Goal: Task Accomplishment & Management: Use online tool/utility

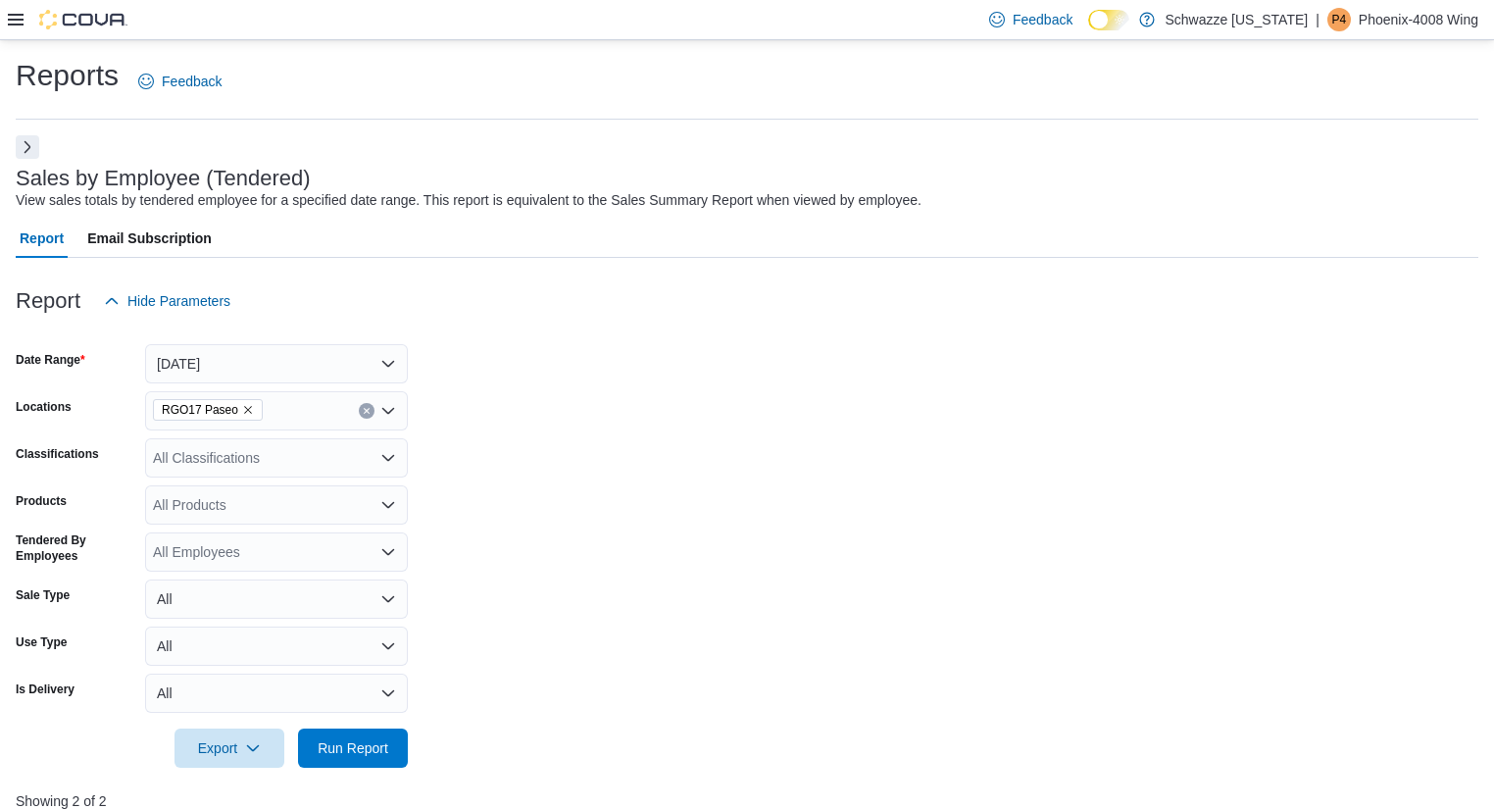
scroll to position [0, 491]
click at [12, 23] on icon at bounding box center [16, 20] width 16 height 16
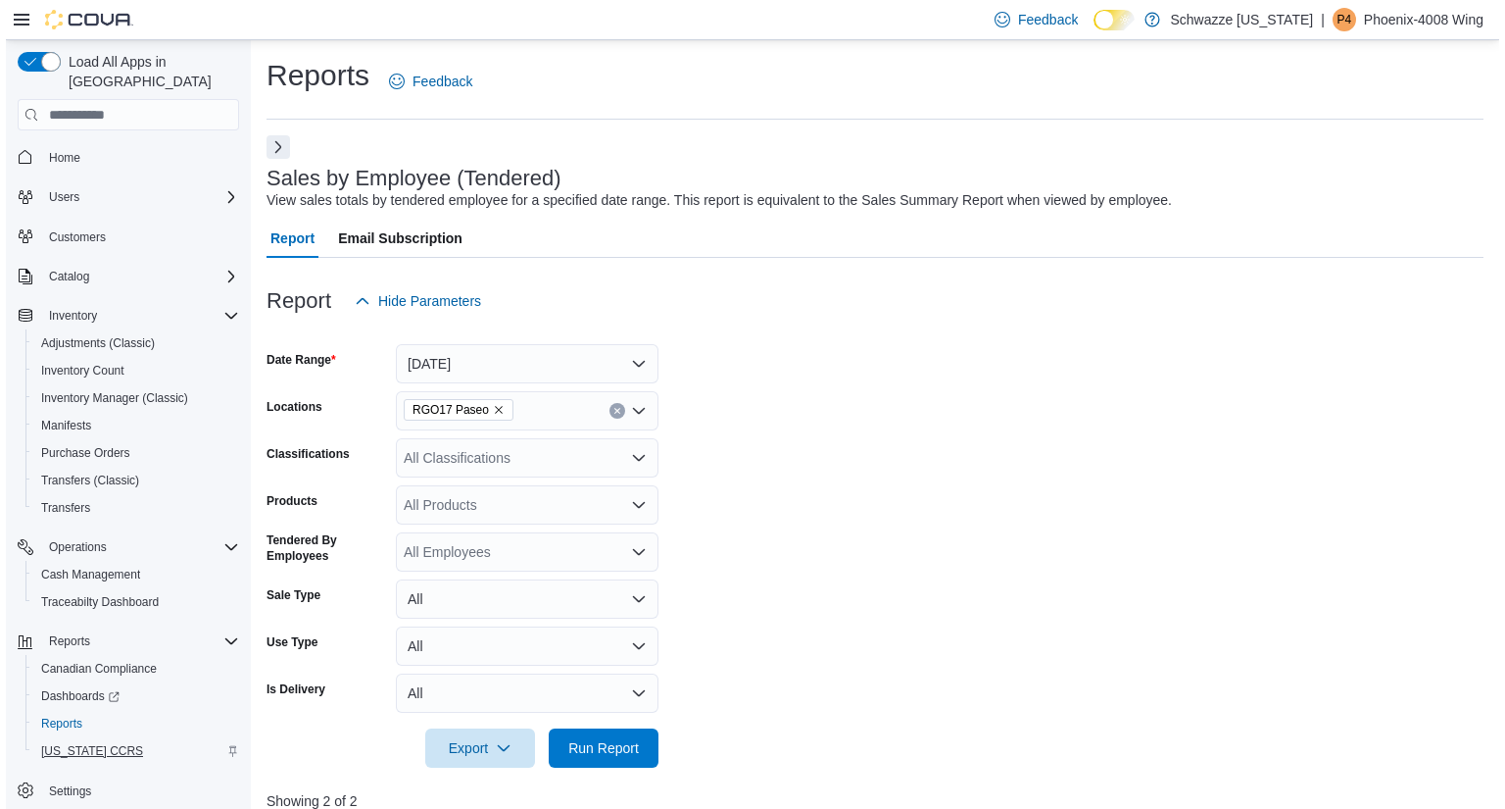
scroll to position [0, 0]
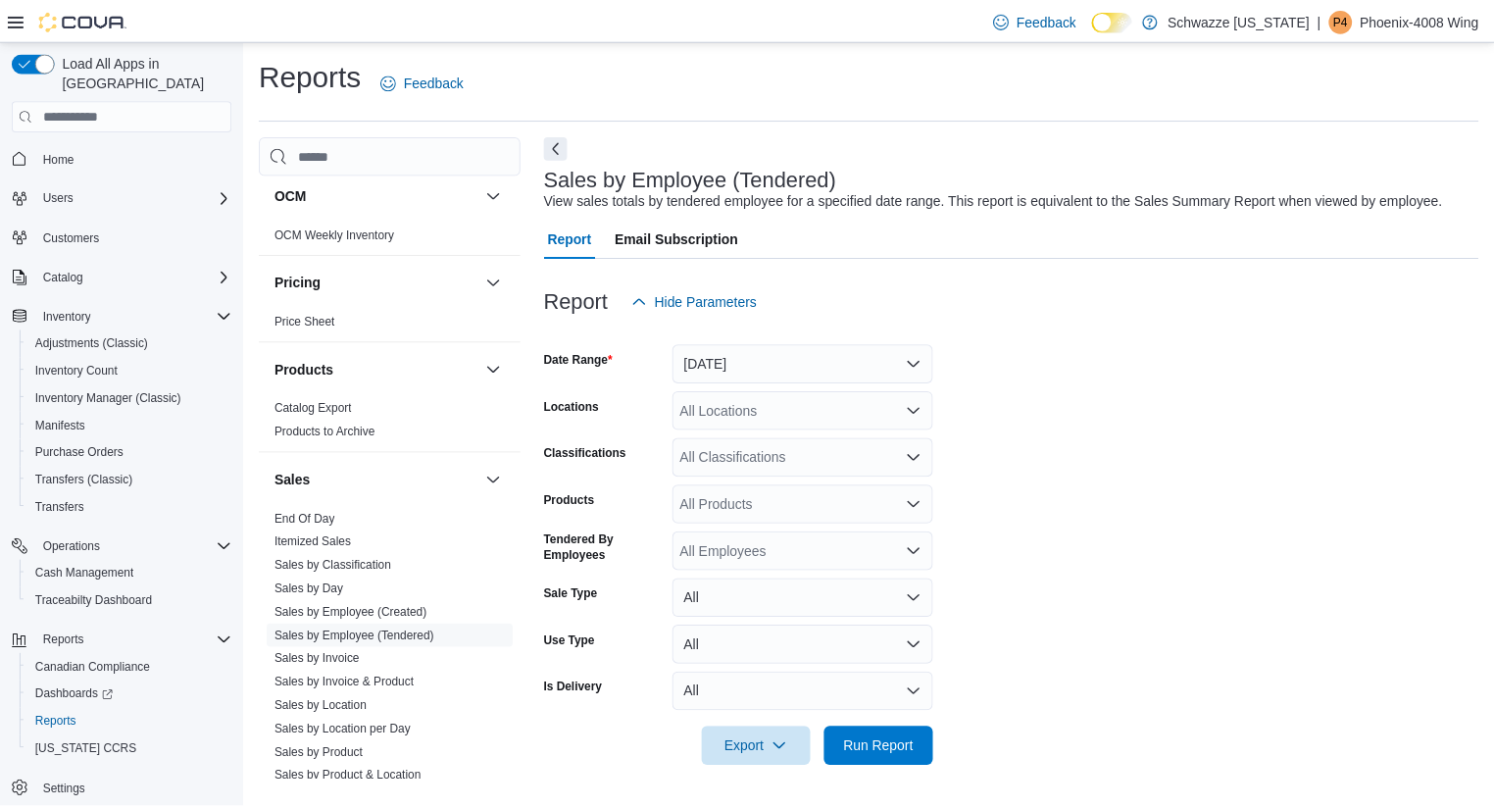
scroll to position [1281, 0]
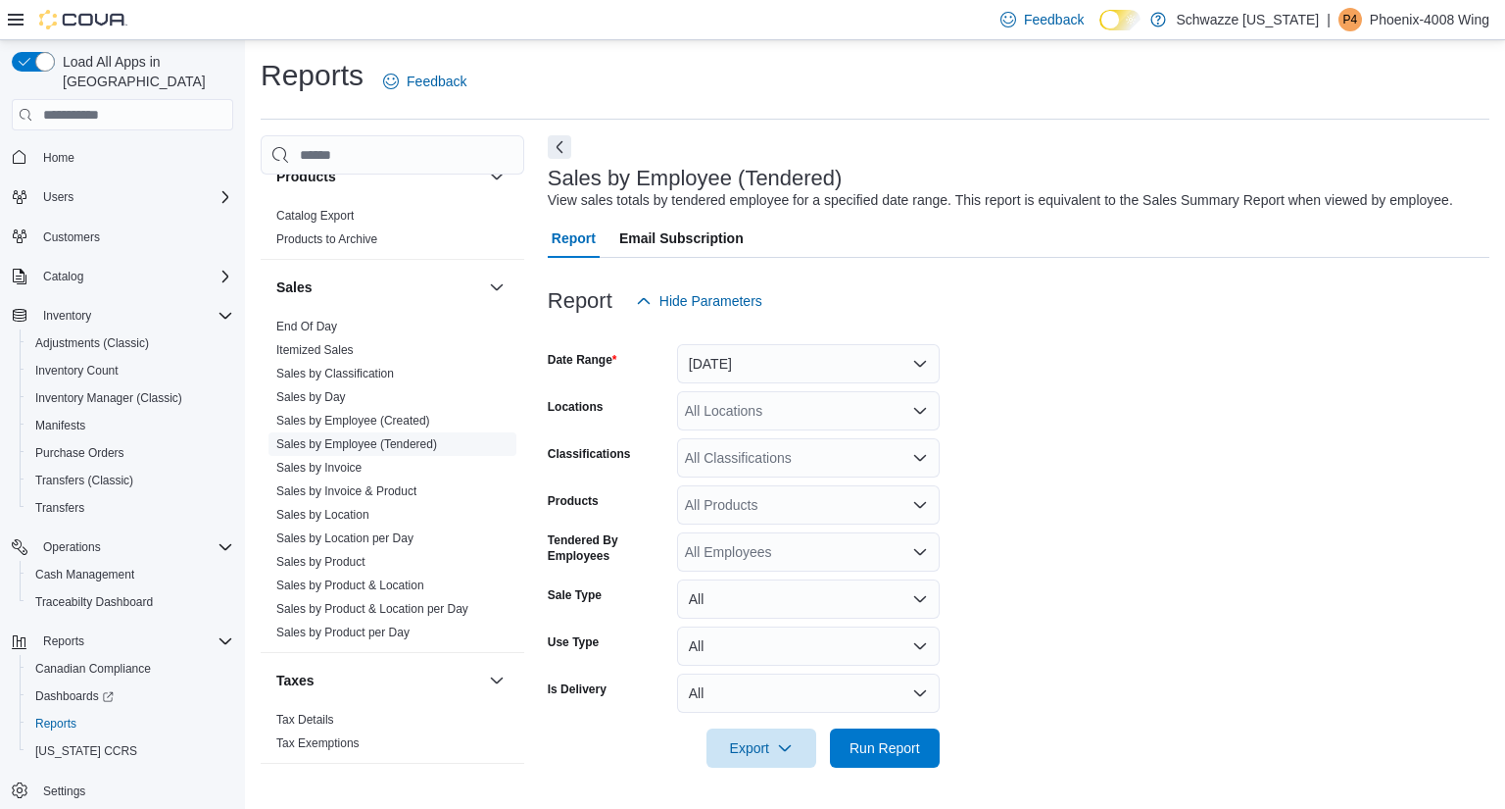
click at [422, 443] on link "Sales by Employee (Tendered)" at bounding box center [356, 444] width 161 height 14
click at [767, 365] on button "[DATE]" at bounding box center [808, 363] width 263 height 39
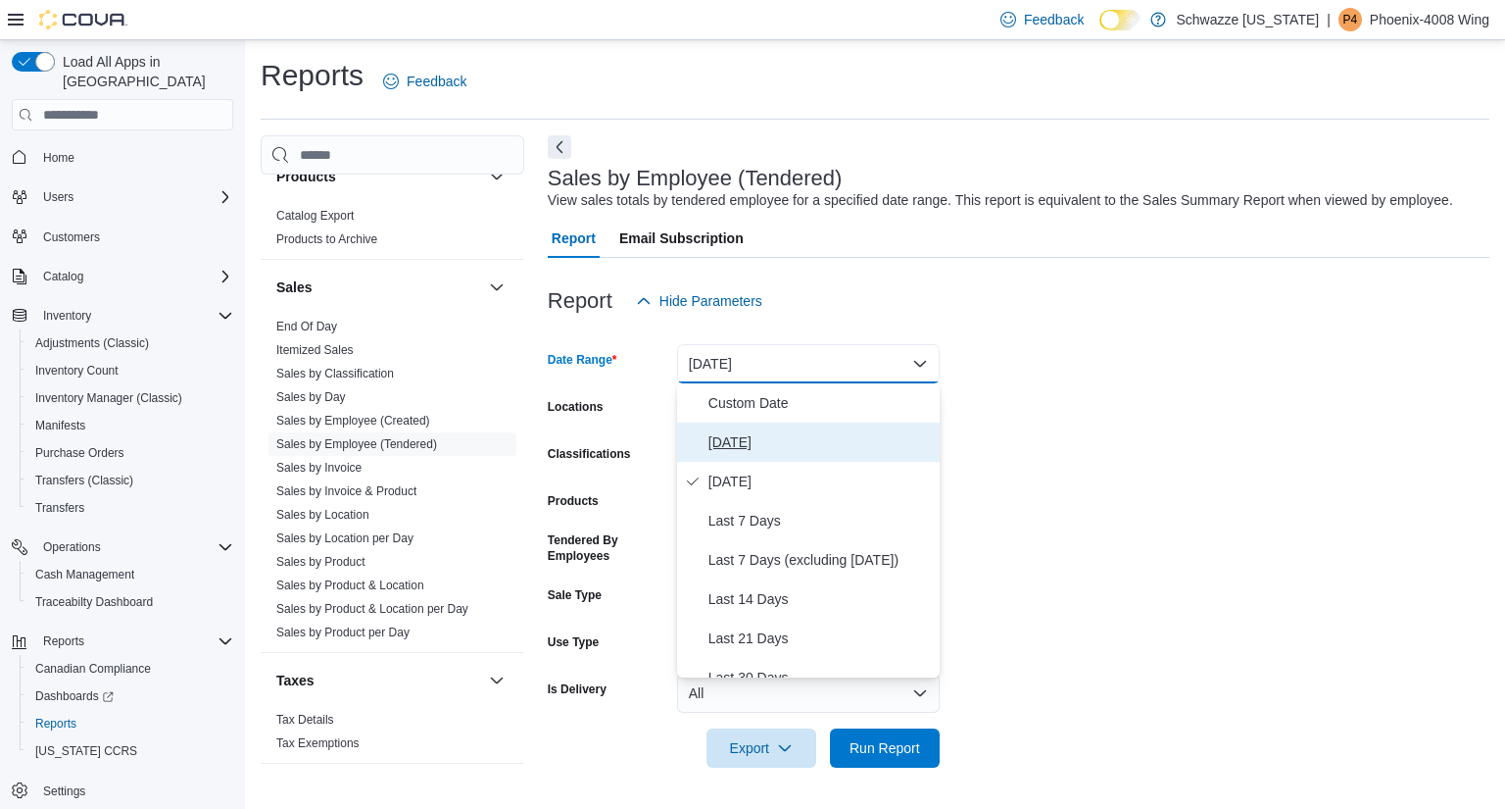
click at [782, 439] on span "[DATE]" at bounding box center [820, 442] width 223 height 24
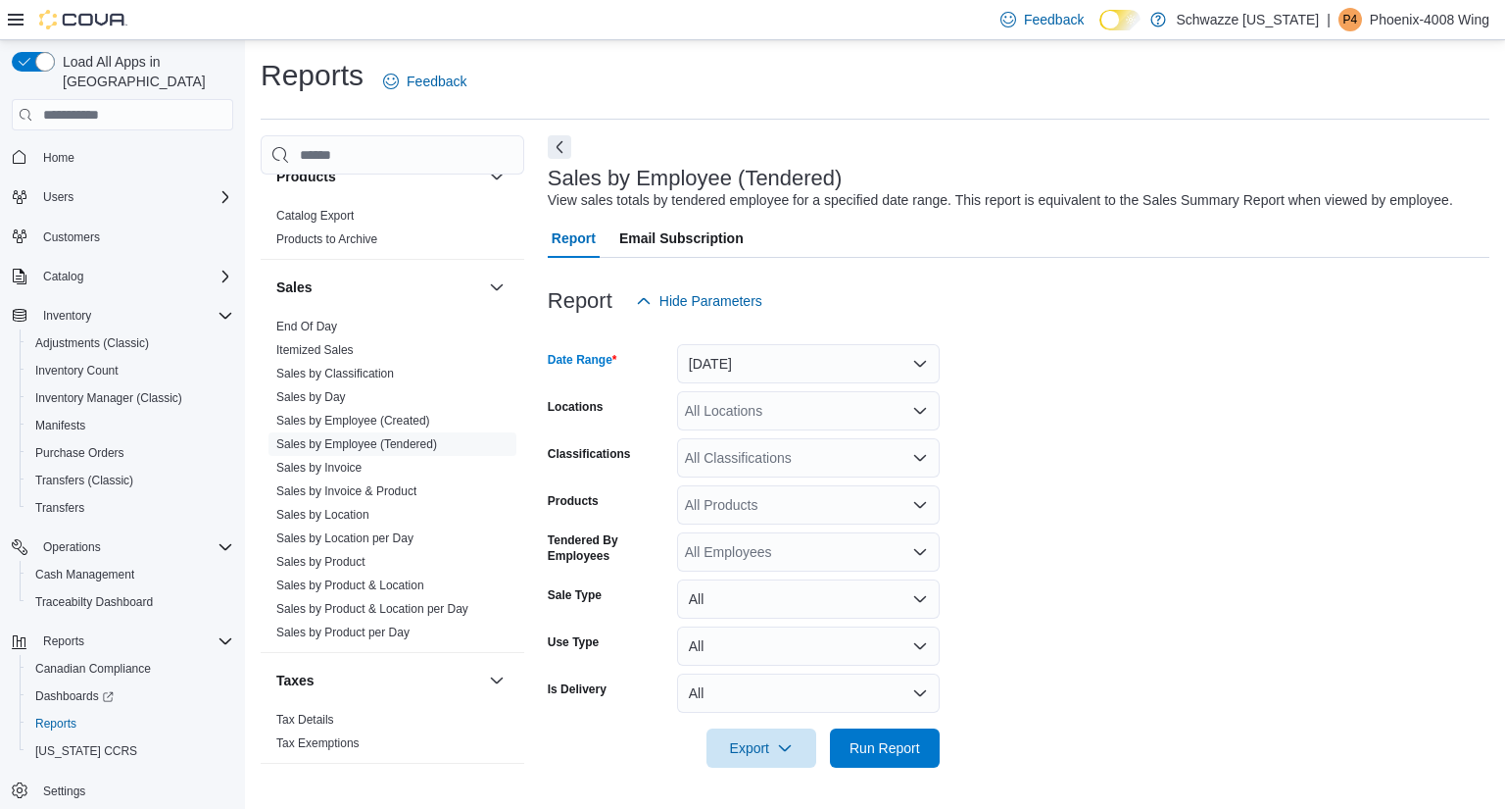
click at [804, 418] on div "All Locations" at bounding box center [808, 410] width 263 height 39
type input "***"
click at [815, 453] on span "RGO17 Paseo" at bounding box center [773, 444] width 89 height 20
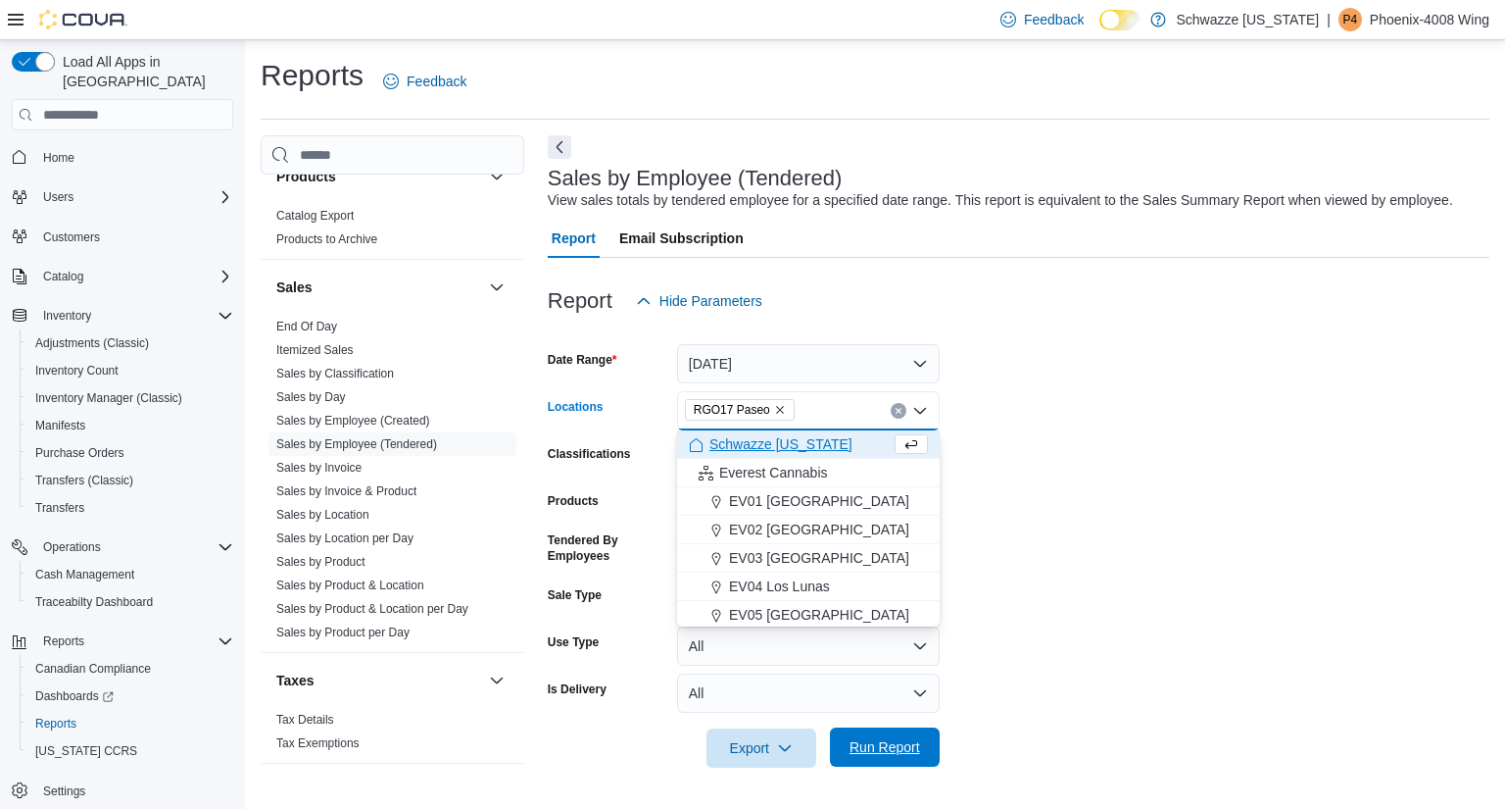
click at [902, 756] on span "Run Report" at bounding box center [885, 747] width 71 height 20
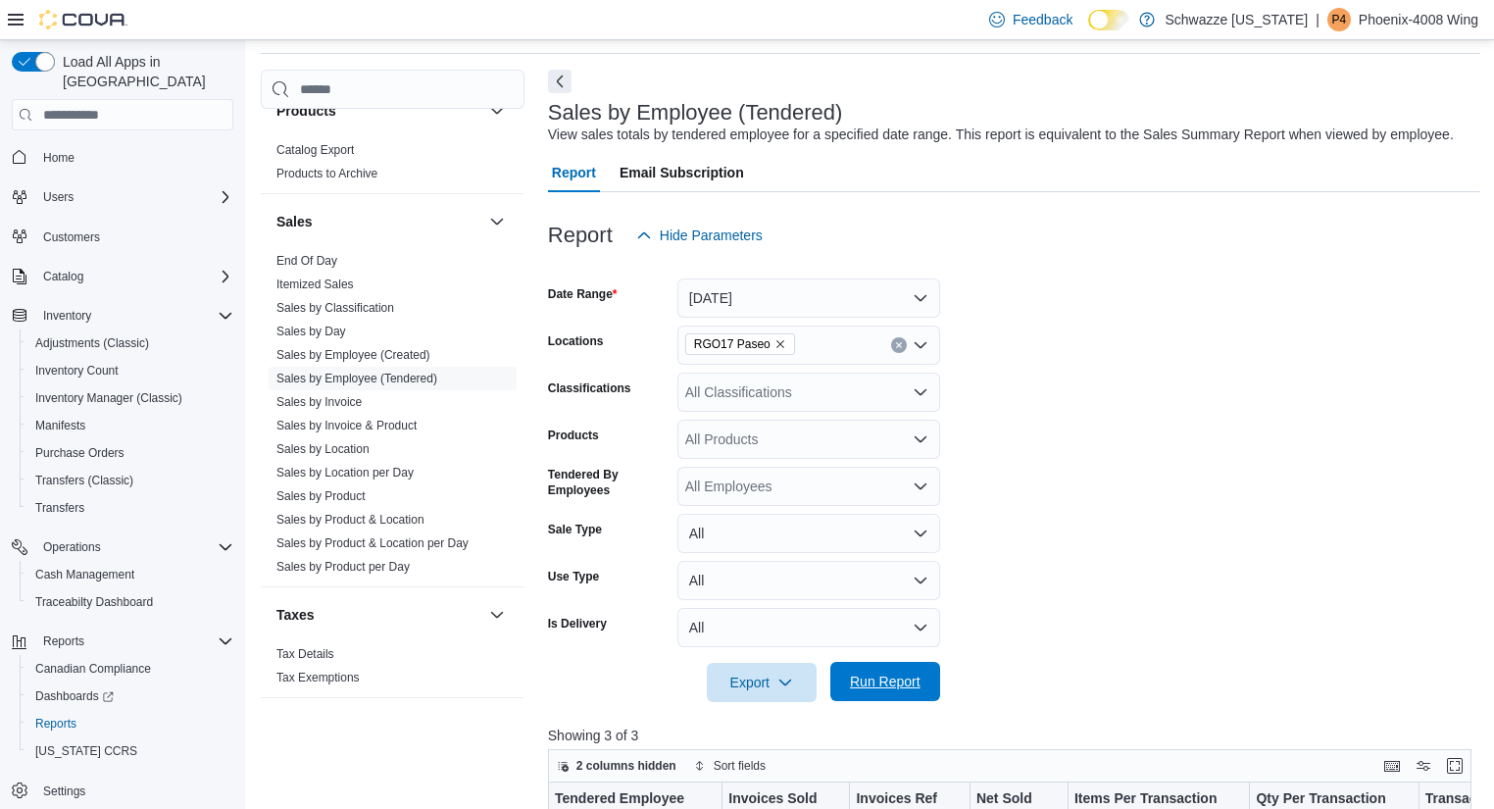
scroll to position [65, 0]
click at [776, 299] on button "[DATE]" at bounding box center [808, 298] width 263 height 39
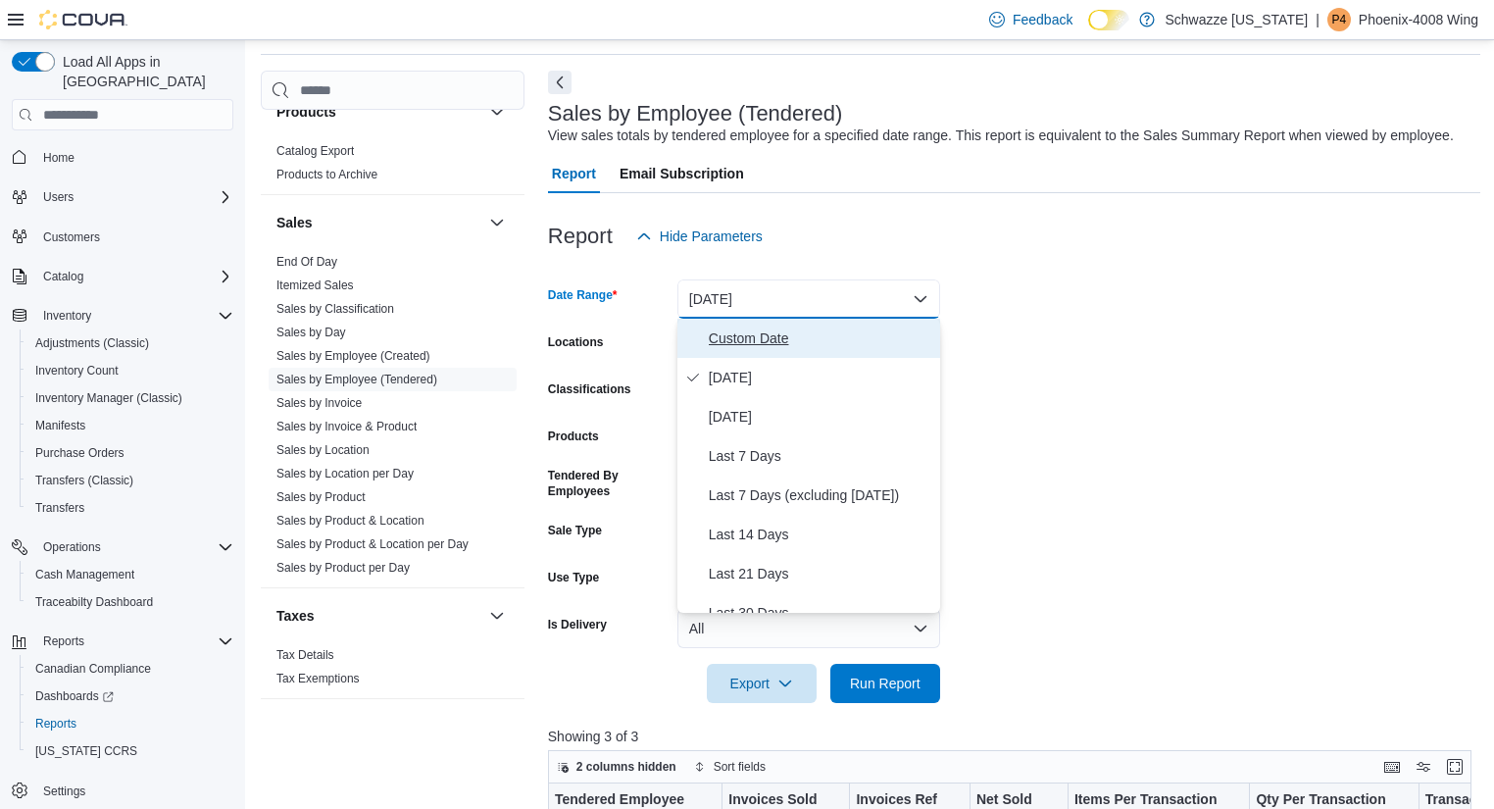
click at [841, 342] on span "Custom Date" at bounding box center [820, 338] width 223 height 24
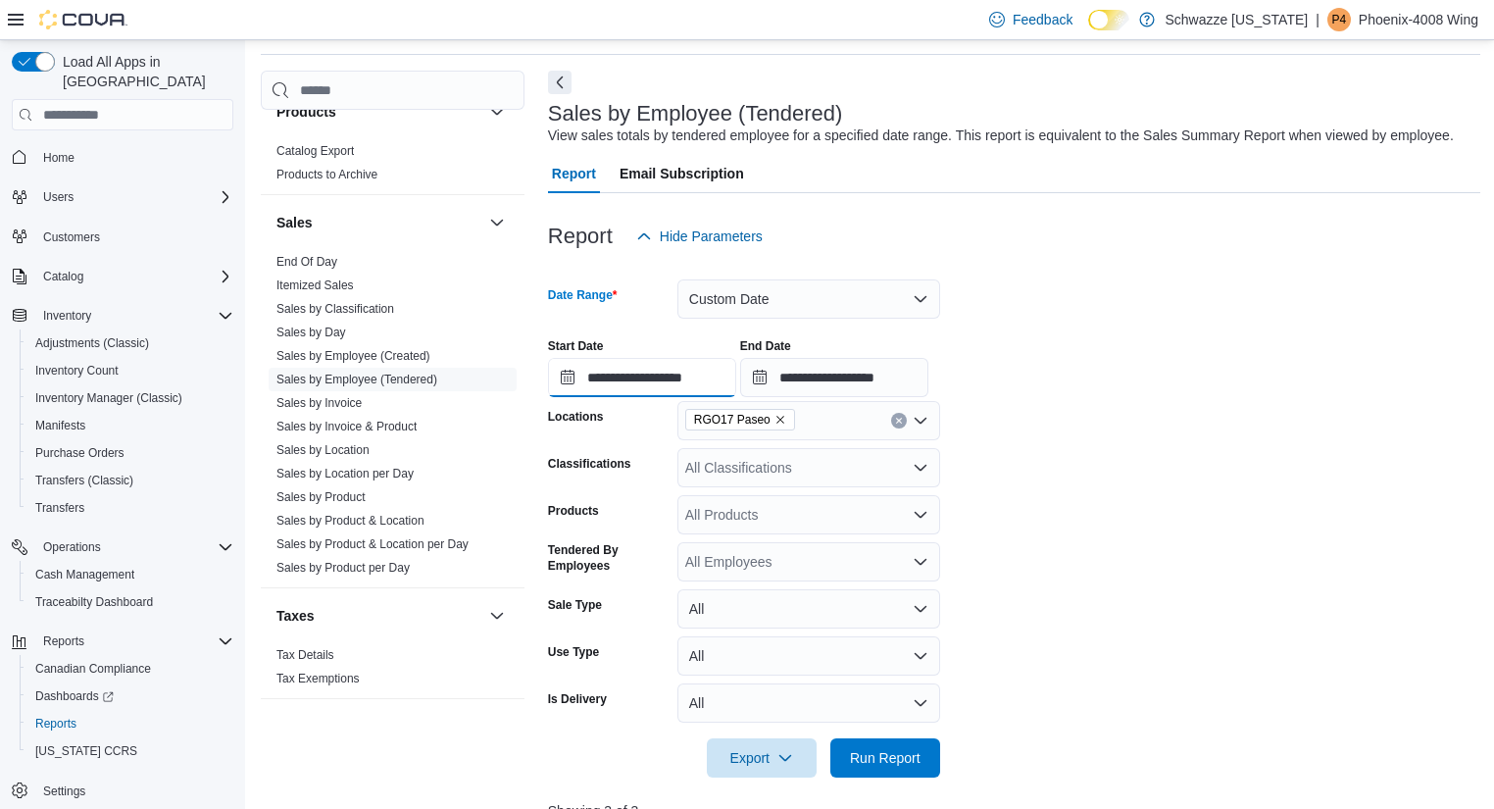
click at [678, 370] on input "**********" at bounding box center [642, 377] width 188 height 39
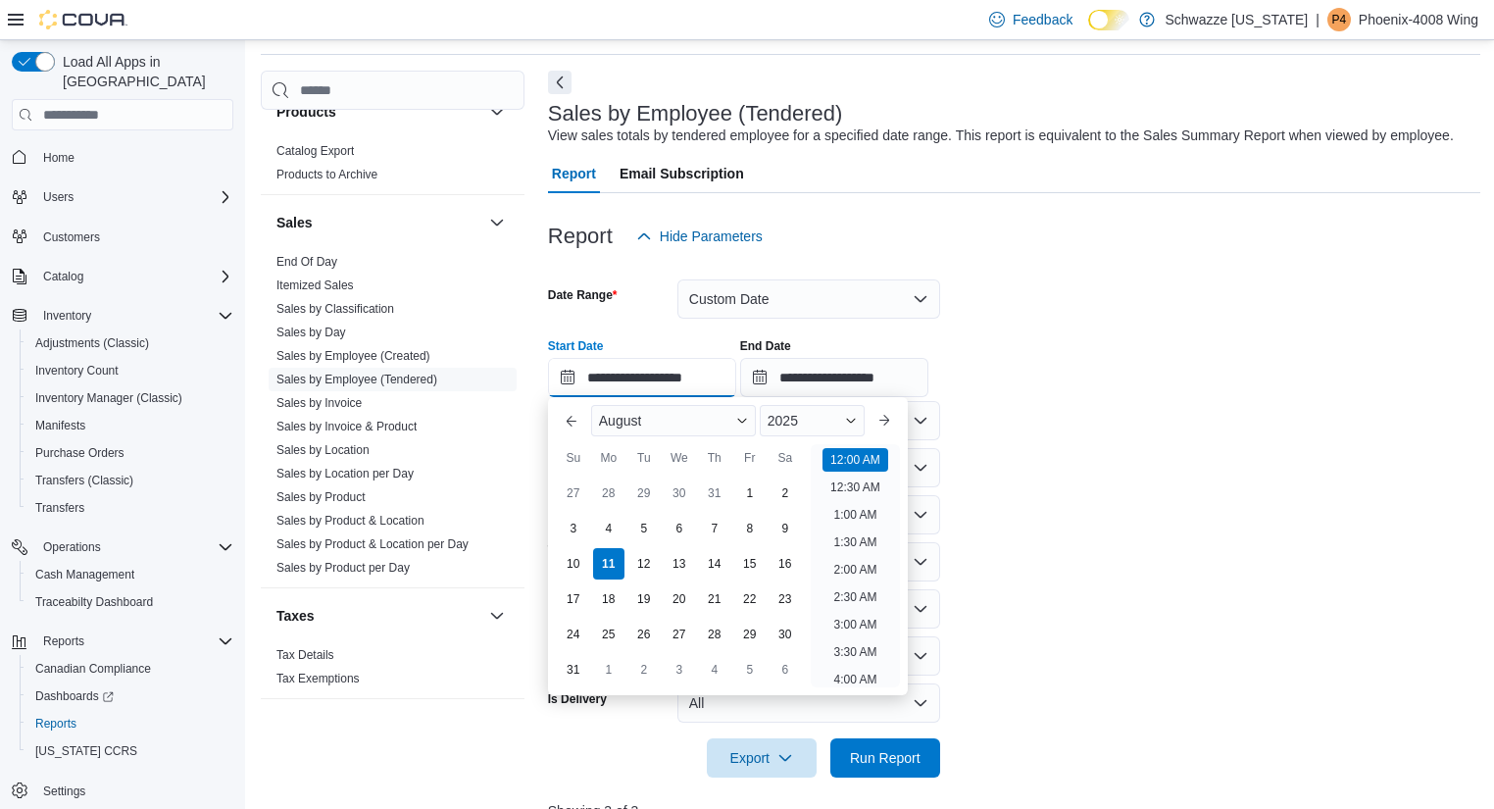
scroll to position [61, 0]
click at [569, 529] on div "3" at bounding box center [573, 529] width 34 height 34
type input "**********"
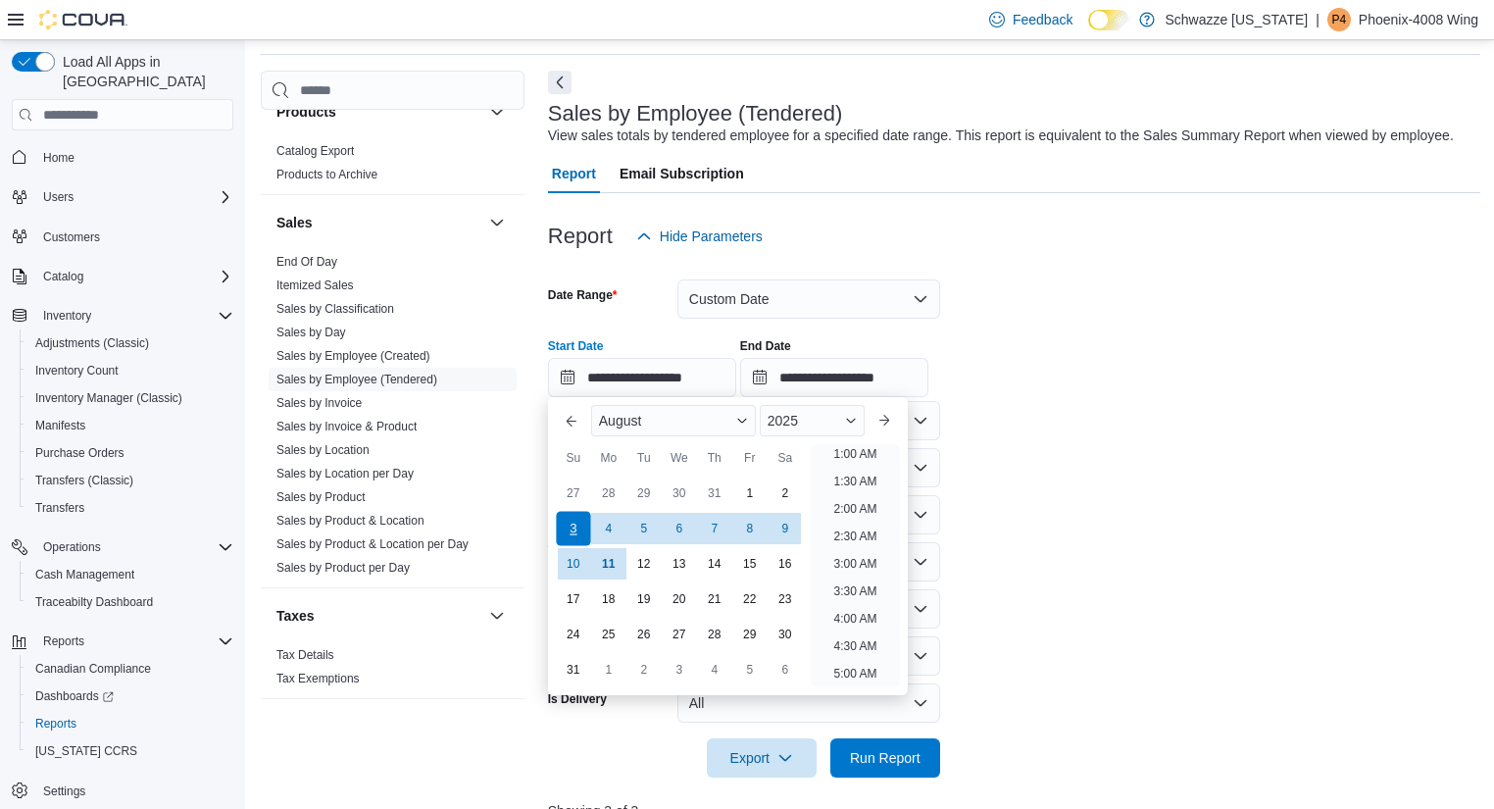
scroll to position [4, 0]
click at [882, 379] on input "**********" at bounding box center [834, 377] width 188 height 39
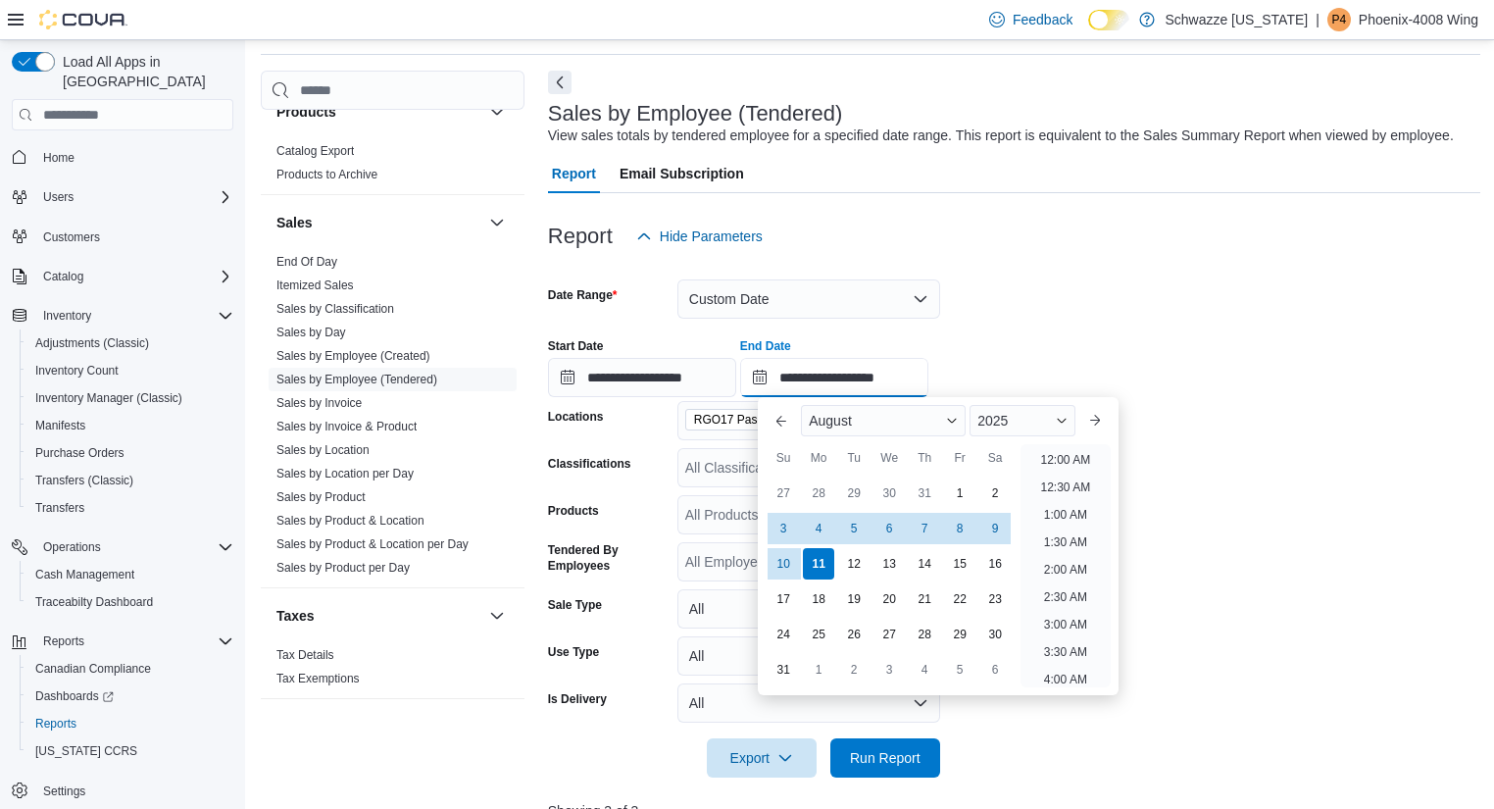
scroll to position [1078, 0]
click at [1006, 533] on div "9" at bounding box center [995, 529] width 34 height 34
type input "**********"
click at [1278, 345] on div "**********" at bounding box center [1014, 359] width 933 height 74
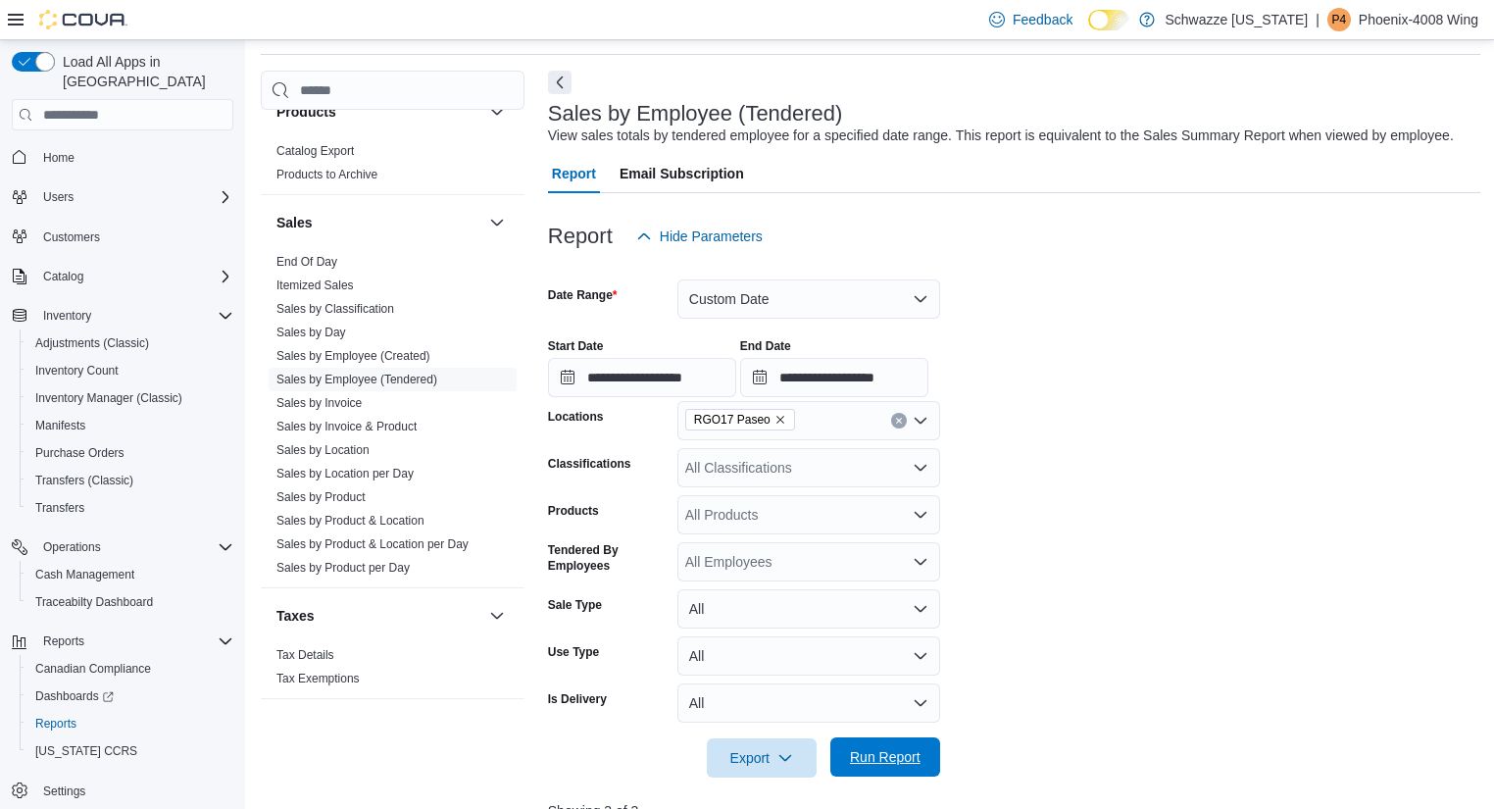
click at [896, 764] on span "Run Report" at bounding box center [885, 757] width 71 height 20
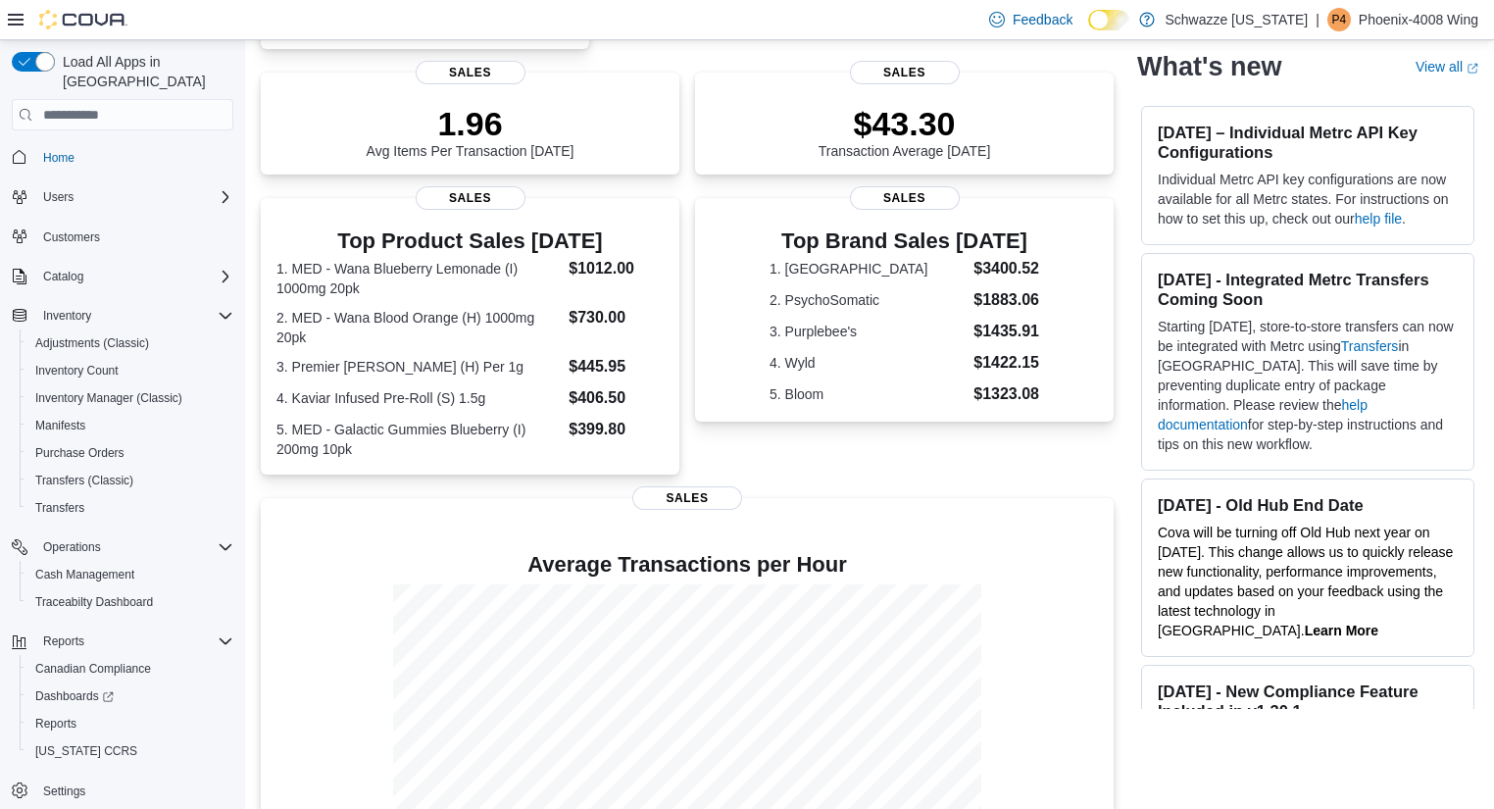
scroll to position [418, 0]
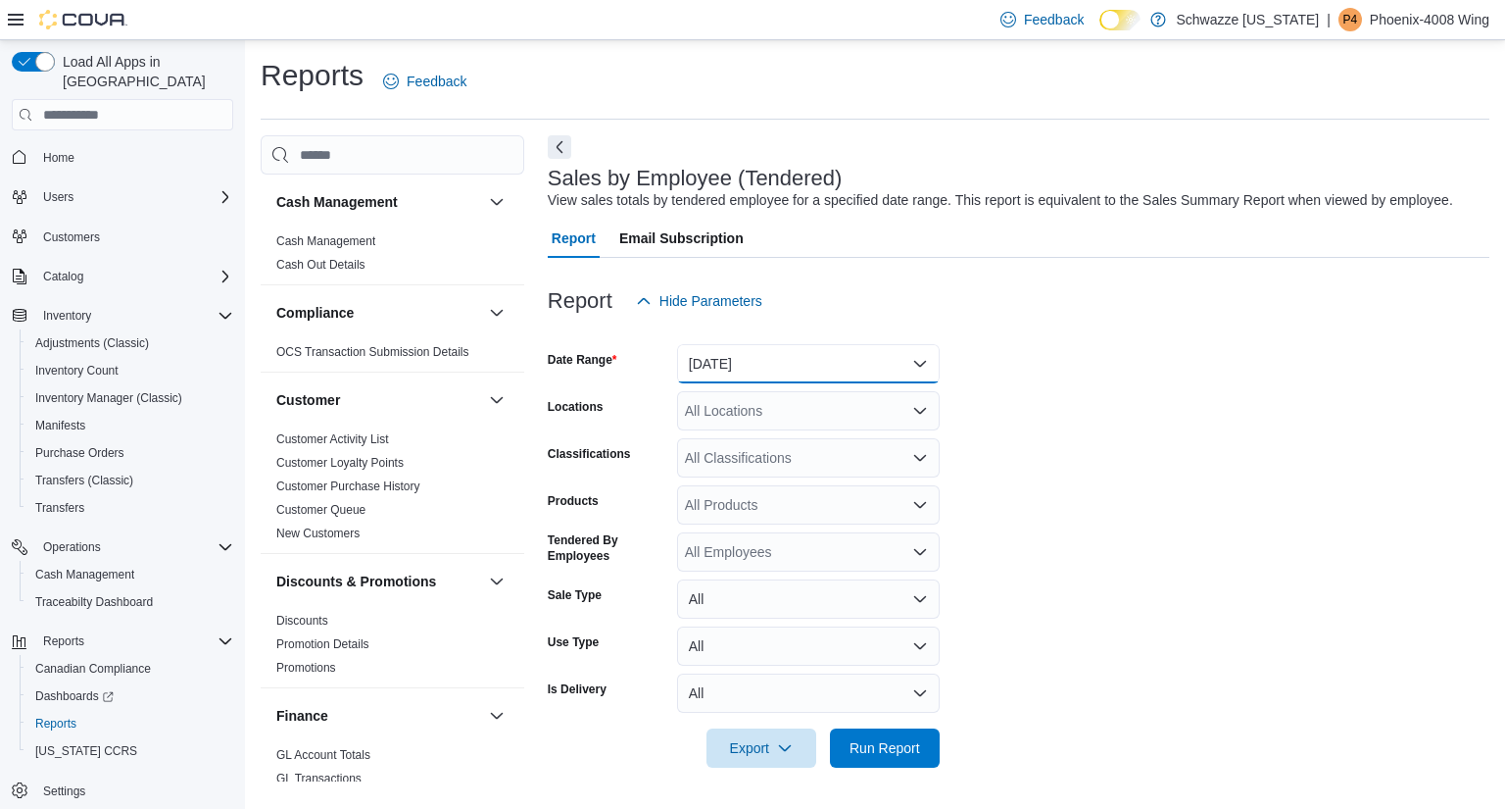
click at [760, 359] on button "[DATE]" at bounding box center [808, 363] width 263 height 39
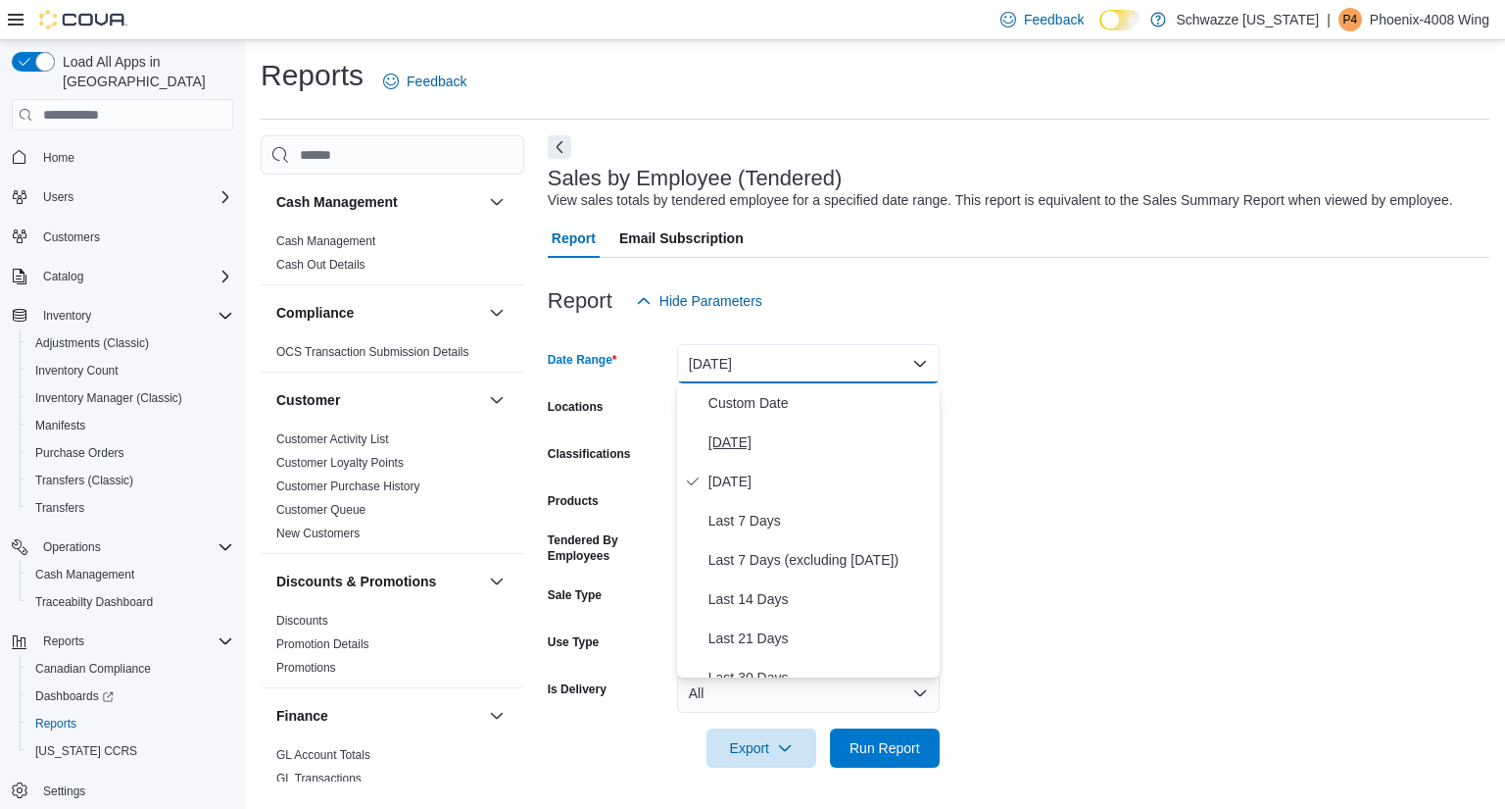
click at [754, 455] on button "[DATE]" at bounding box center [808, 441] width 263 height 39
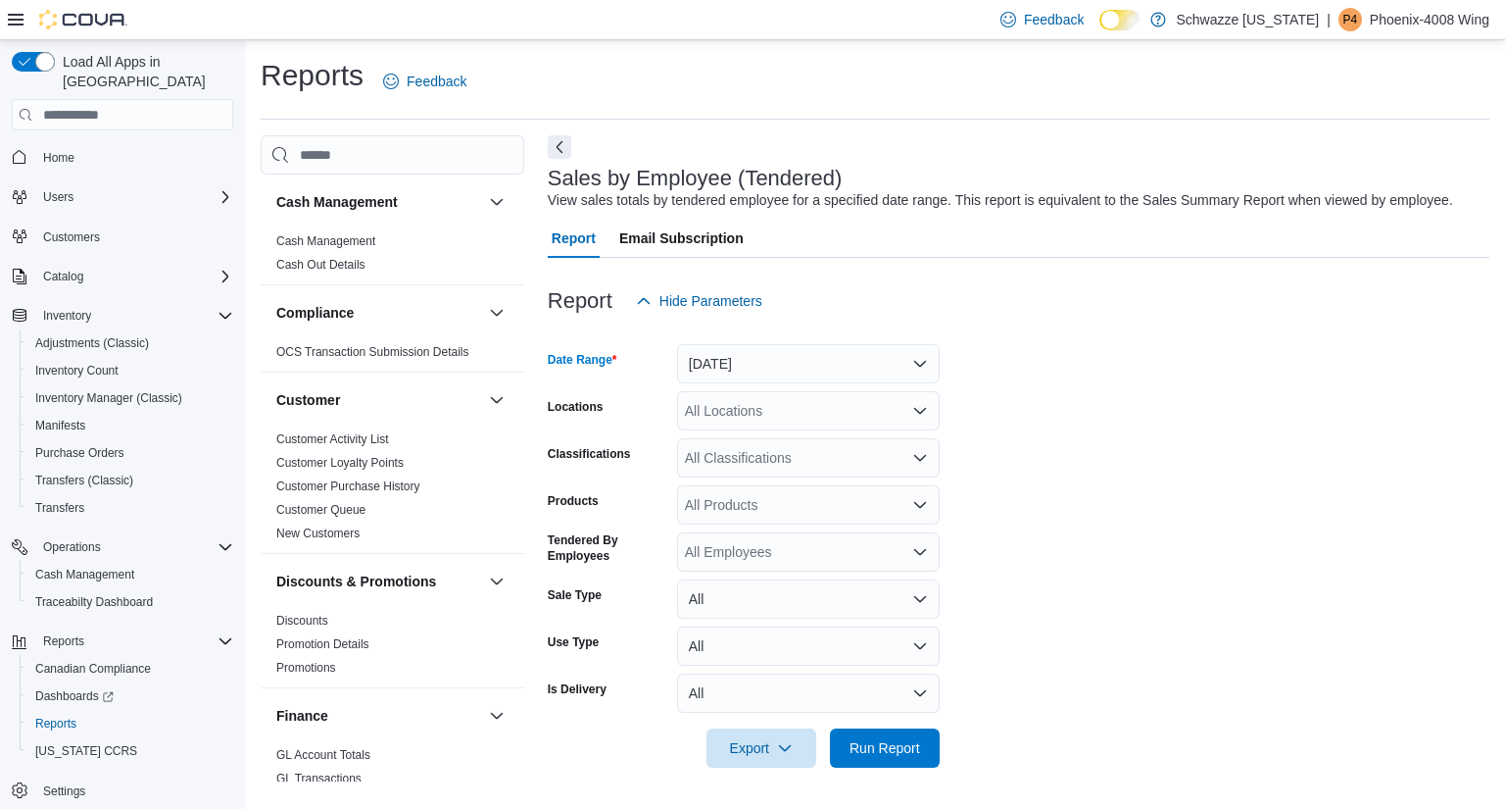
click at [779, 412] on div "All Locations" at bounding box center [808, 410] width 263 height 39
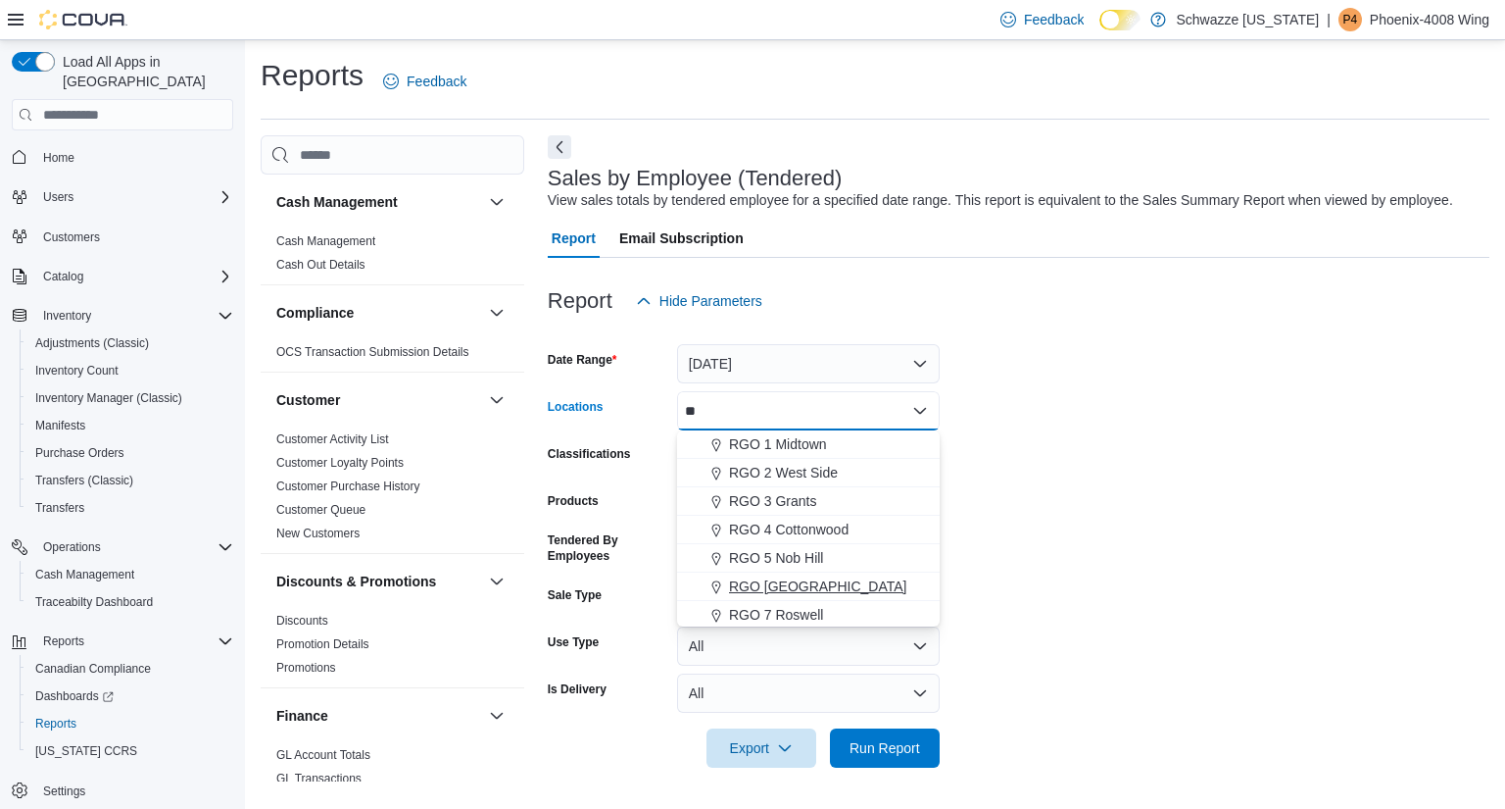
type input "**"
click at [827, 577] on span "RGO [GEOGRAPHIC_DATA]" at bounding box center [818, 586] width 178 height 20
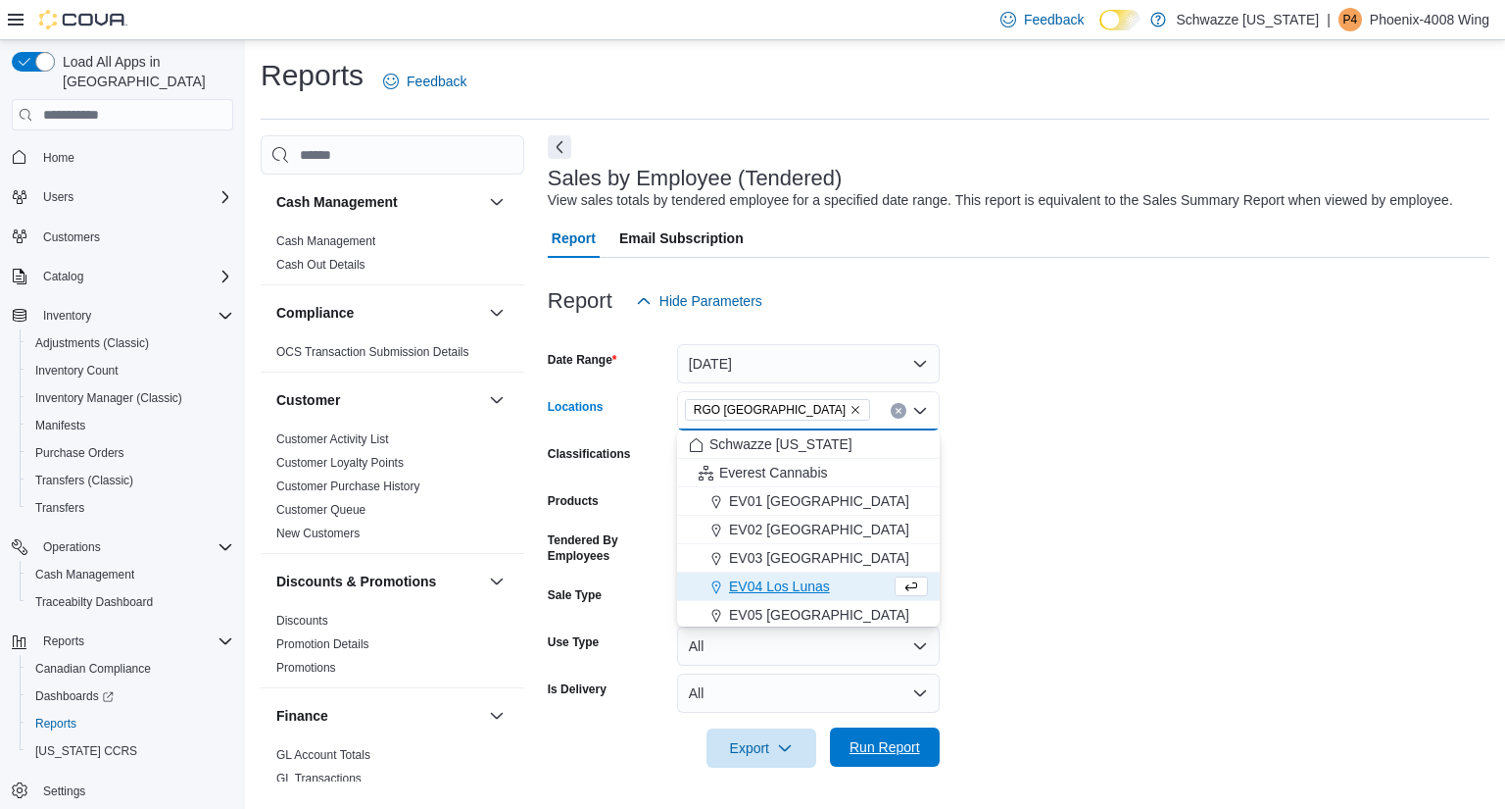
click at [899, 749] on span "Run Report" at bounding box center [885, 747] width 71 height 20
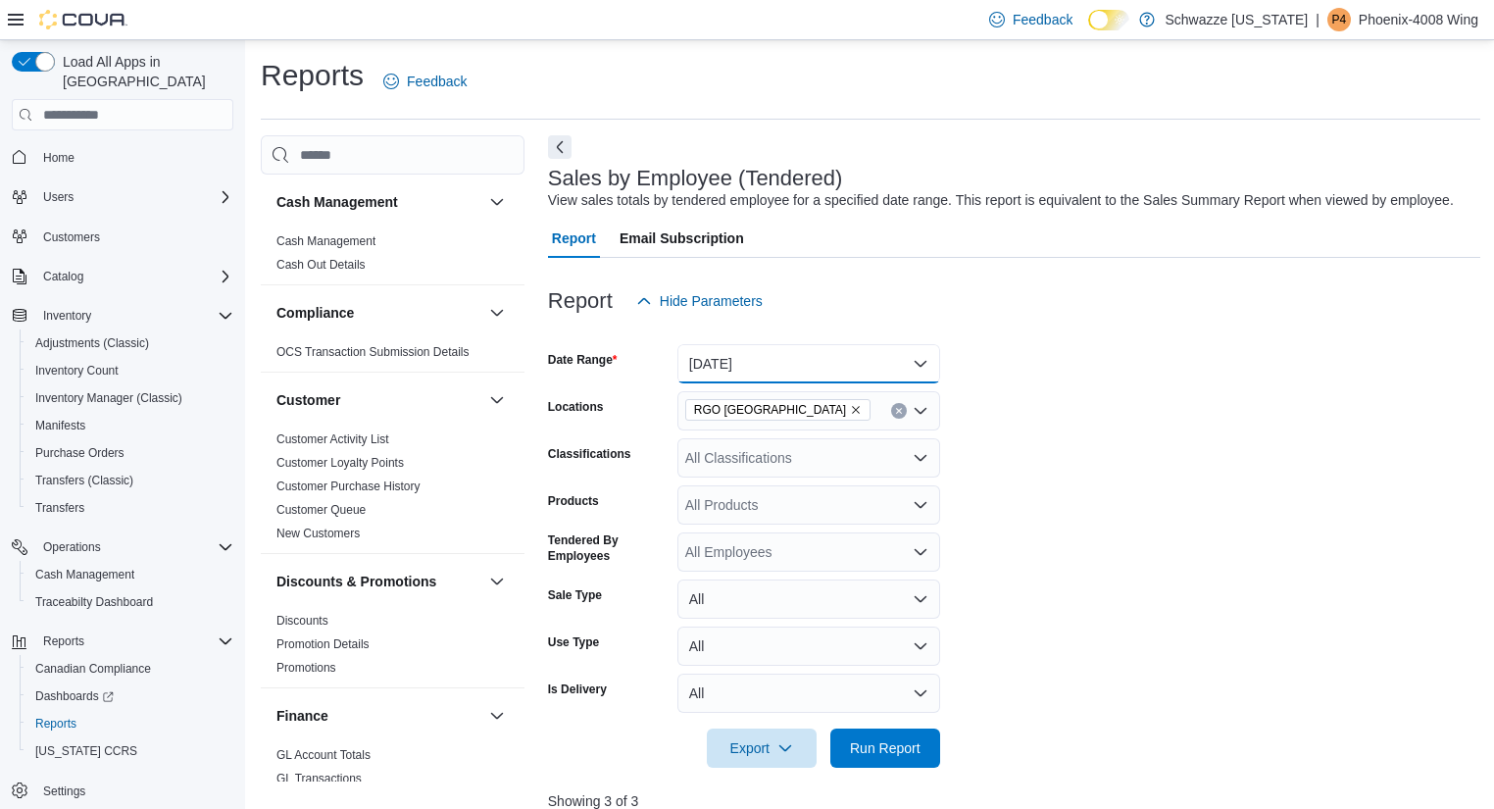
click at [855, 356] on button "[DATE]" at bounding box center [808, 363] width 263 height 39
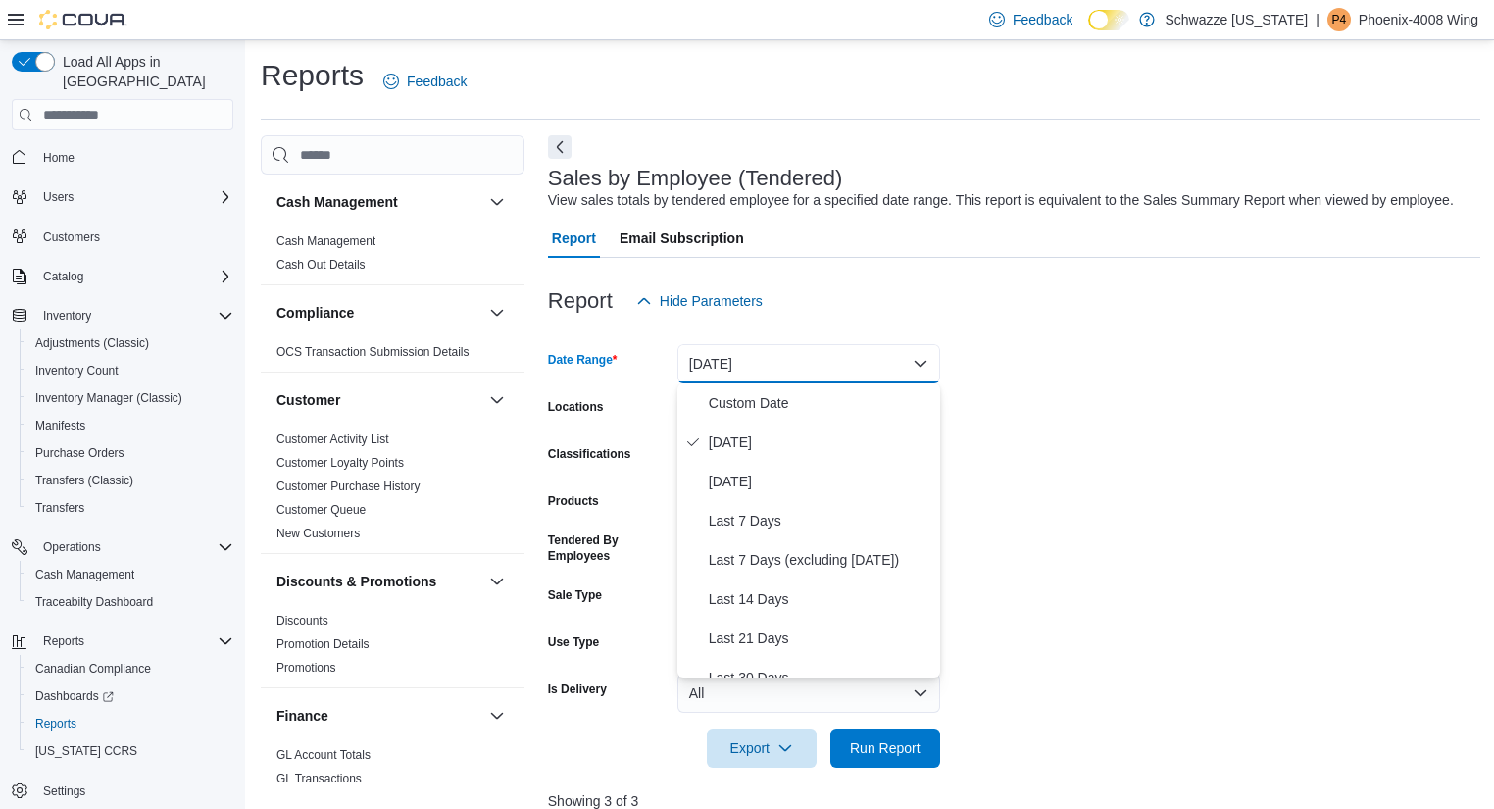
click at [1112, 379] on form "Date Range [DATE] Locations RGO 6 [GEOGRAPHIC_DATA] Classifications All Classif…" at bounding box center [1014, 543] width 933 height 447
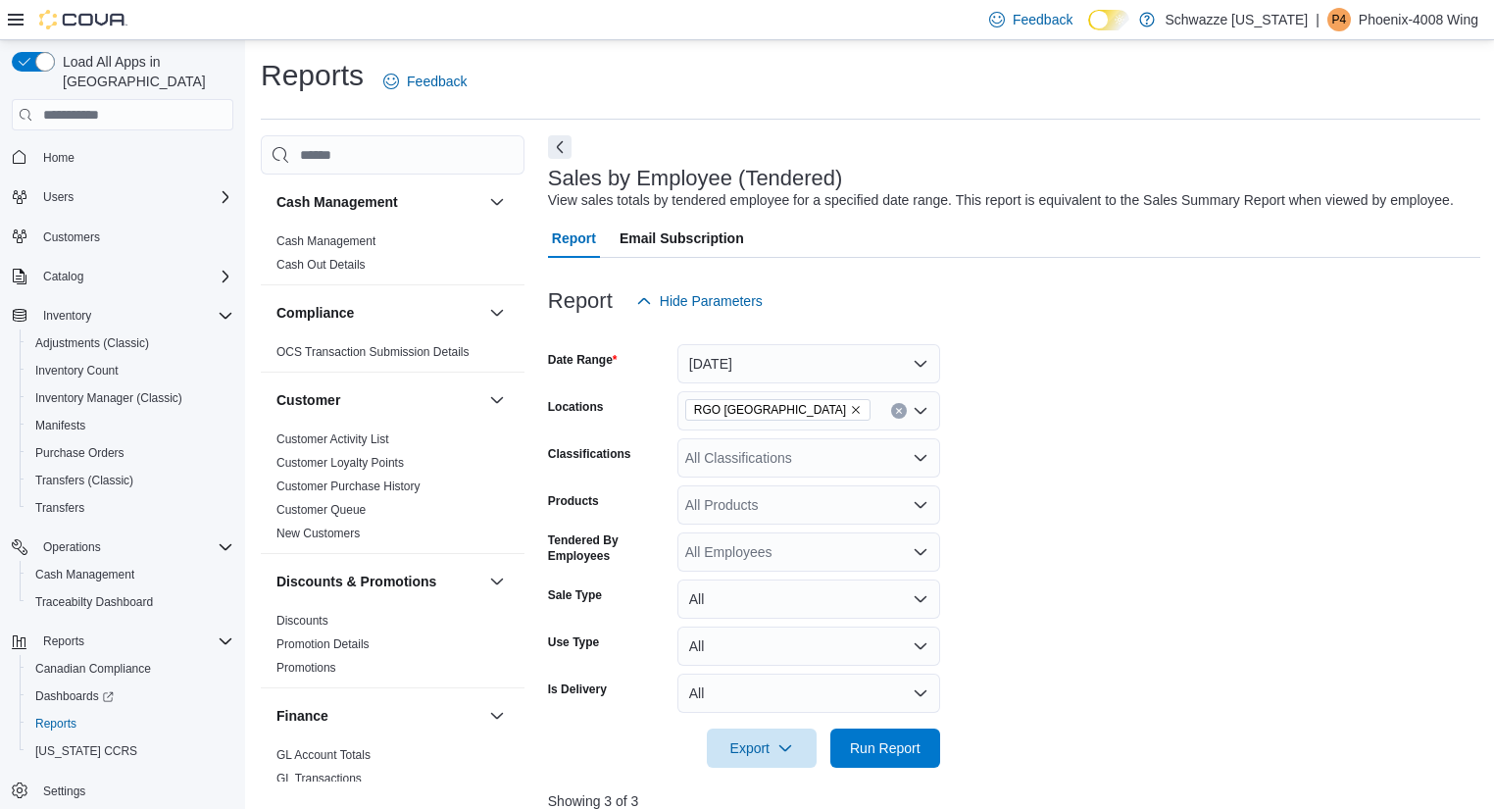
click at [850, 411] on icon "Remove RGO 6 Northeast Heights from selection in this group" at bounding box center [856, 410] width 12 height 12
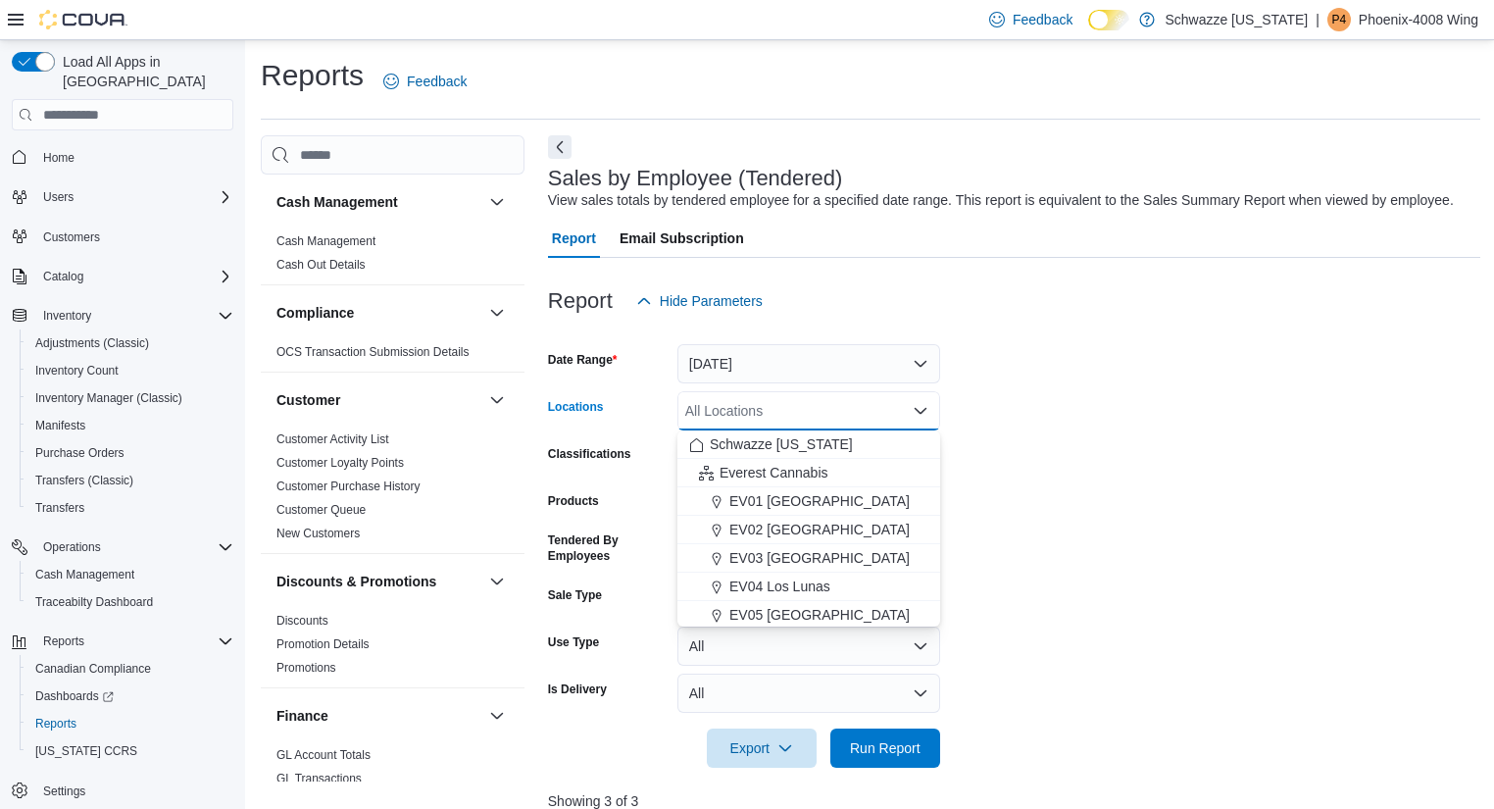
click at [831, 412] on div "All Locations Combo box. Selected. Combo box input. All Locations. Type some te…" at bounding box center [808, 410] width 263 height 39
type input "*"
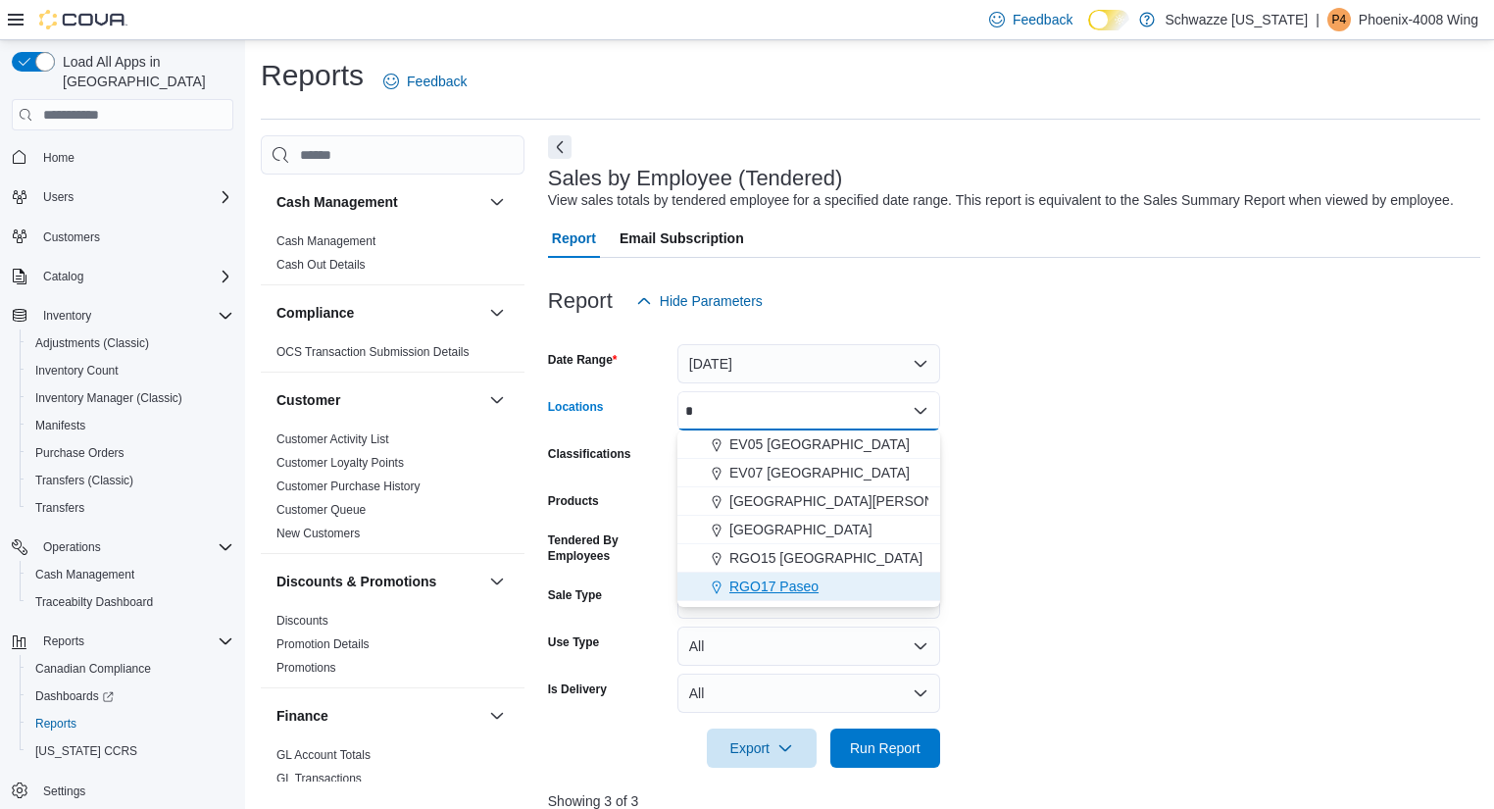
click at [794, 594] on span "RGO17 Paseo" at bounding box center [773, 586] width 89 height 20
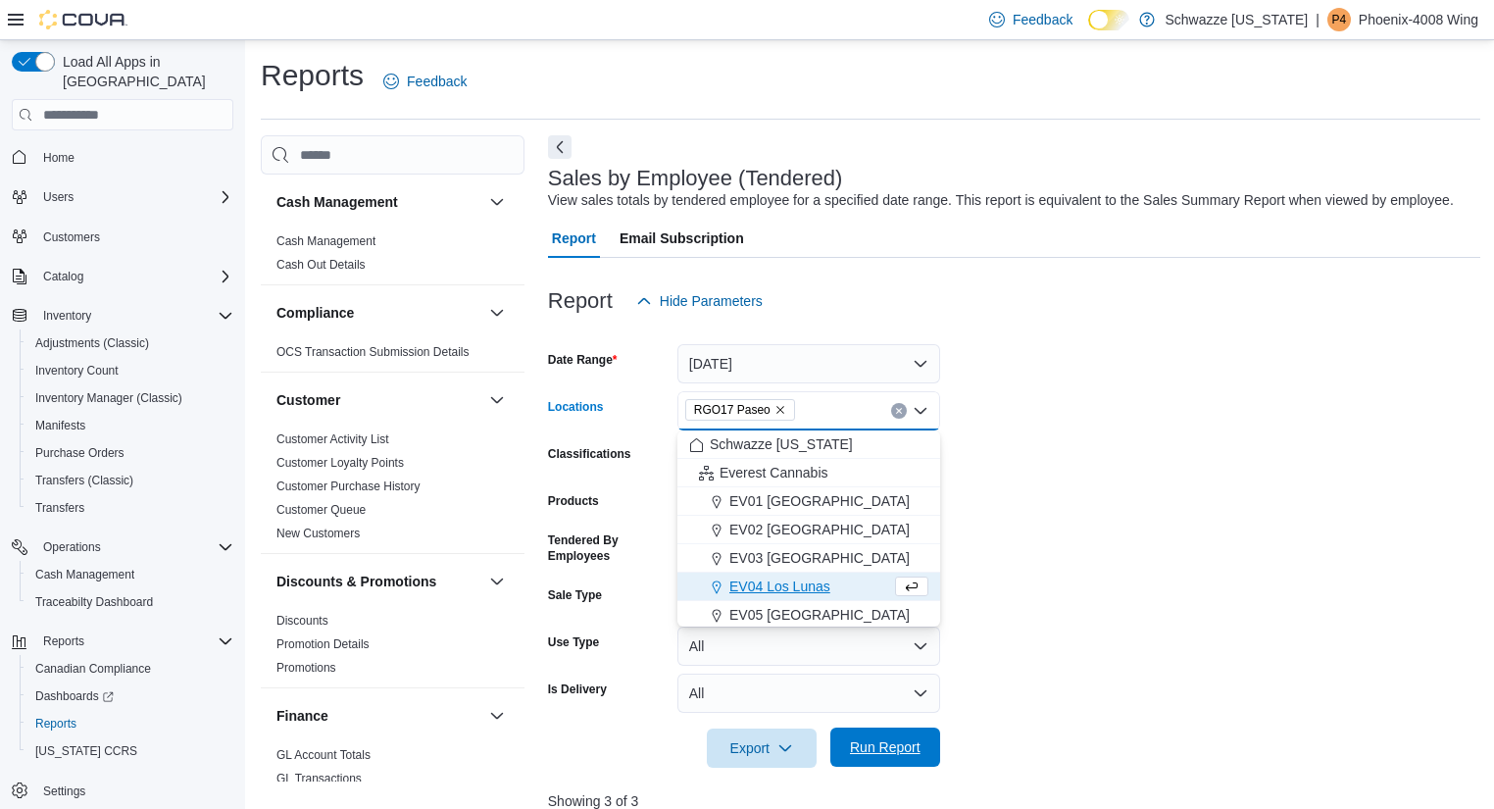
click at [915, 745] on span "Run Report" at bounding box center [885, 747] width 71 height 20
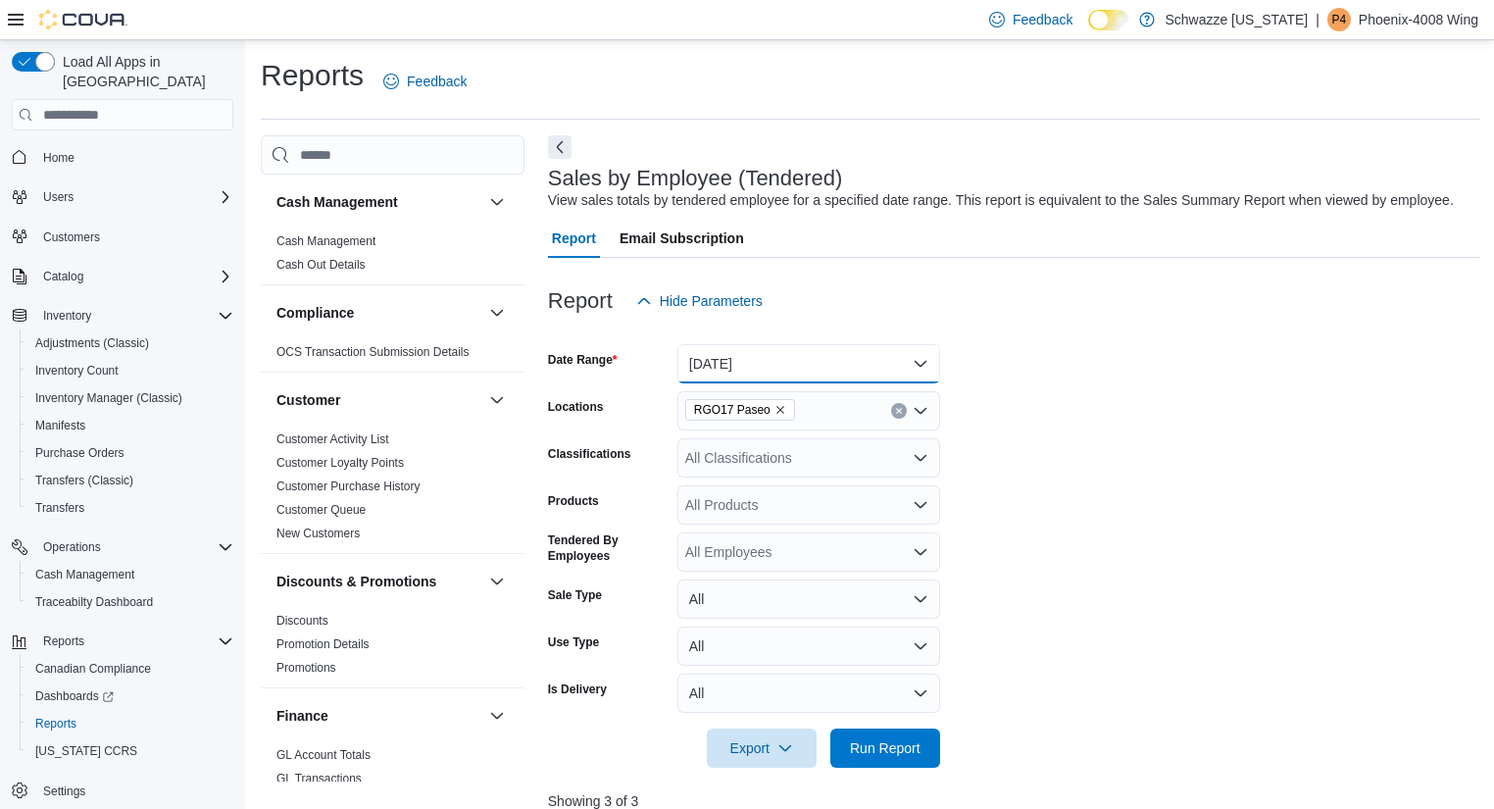
click at [886, 357] on button "[DATE]" at bounding box center [808, 363] width 263 height 39
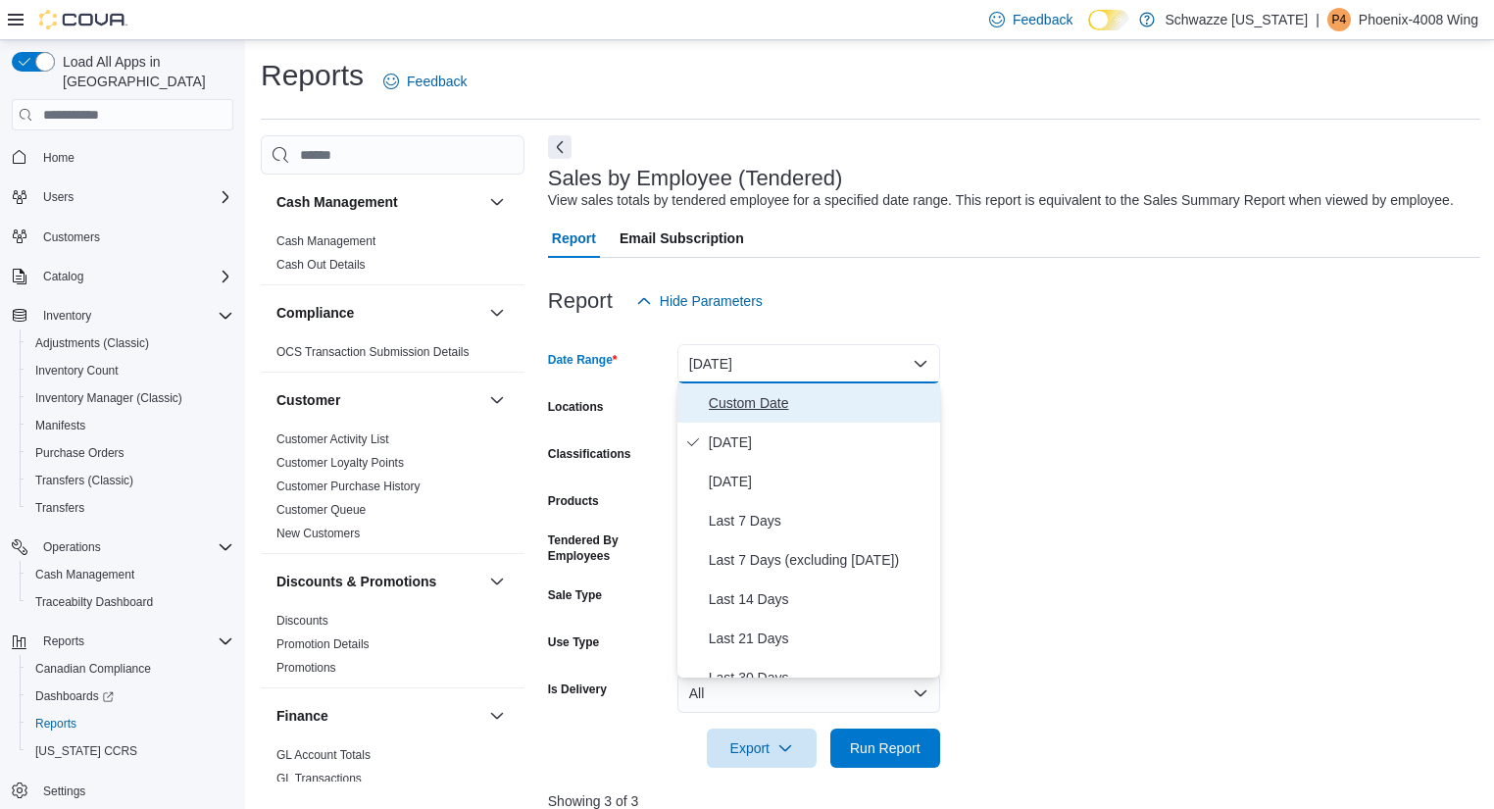
click at [827, 404] on span "Custom Date" at bounding box center [820, 403] width 223 height 24
